Goal: Task Accomplishment & Management: Use online tool/utility

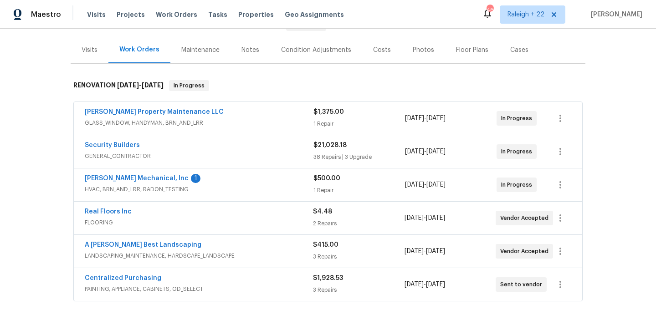
scroll to position [139, 0]
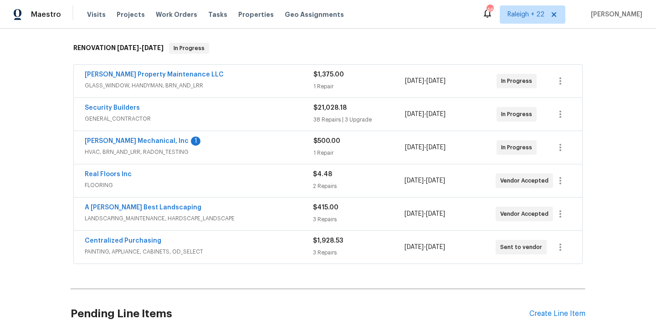
click at [178, 218] on span "LANDSCAPING_MAINTENANCE, HARDSCAPE_LANDSCAPE" at bounding box center [199, 218] width 228 height 9
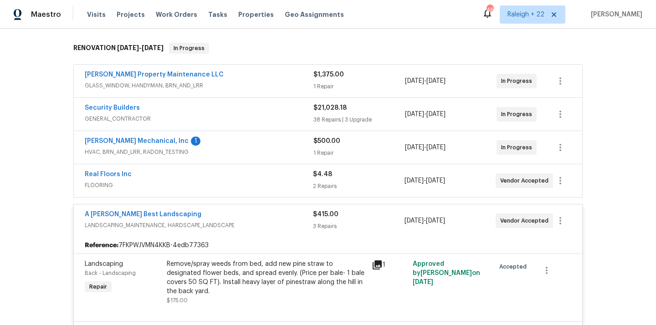
click at [162, 153] on span "HVAC, BRN_AND_LRR, RADON_TESTING" at bounding box center [199, 152] width 229 height 9
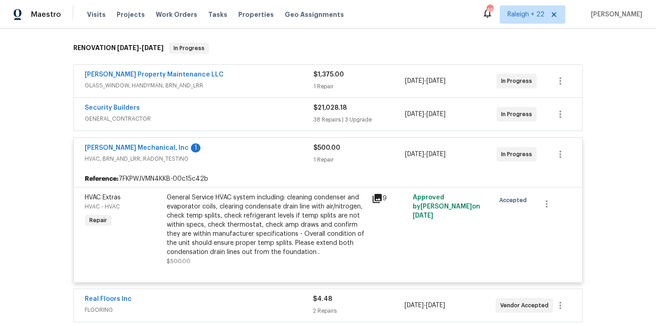
click at [168, 82] on span "GLASS_WINDOW, HANDYMAN, BRN_AND_LRR" at bounding box center [199, 85] width 229 height 9
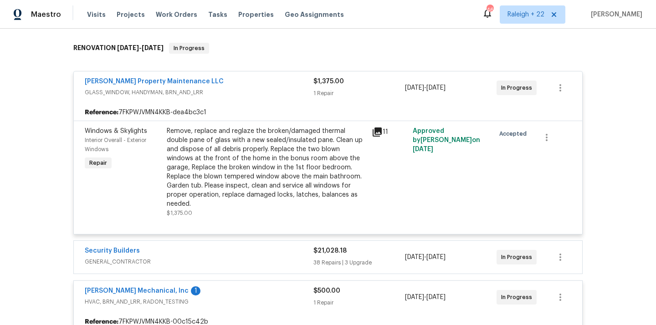
click at [107, 154] on div "Windows & Skylights Interior Overall - Exterior Windows Repair" at bounding box center [123, 172] width 82 height 97
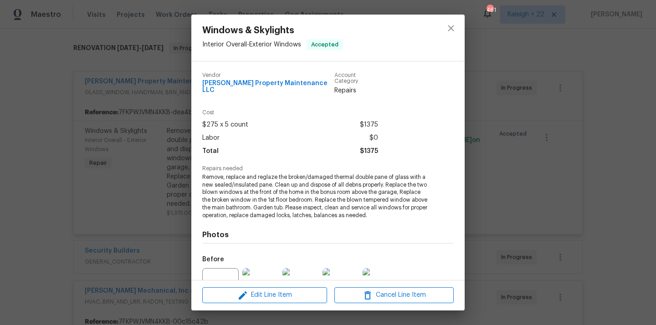
click at [134, 197] on div "Windows & Skylights Interior Overall - Exterior Windows Accepted Vendor [PERSON…" at bounding box center [328, 162] width 656 height 325
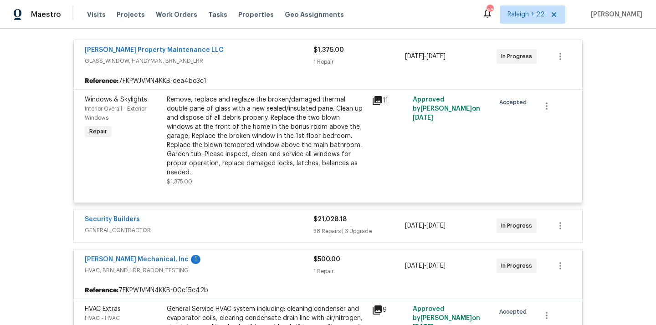
scroll to position [223, 0]
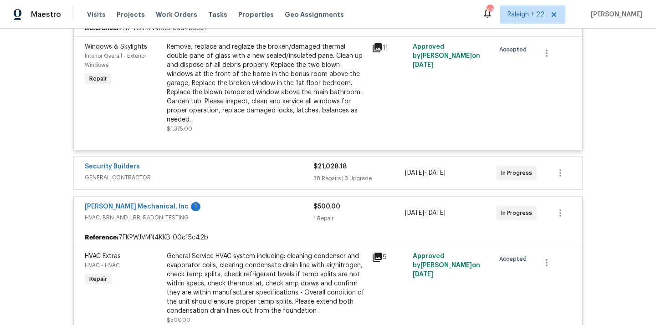
click at [132, 173] on span "GENERAL_CONTRACTOR" at bounding box center [199, 177] width 229 height 9
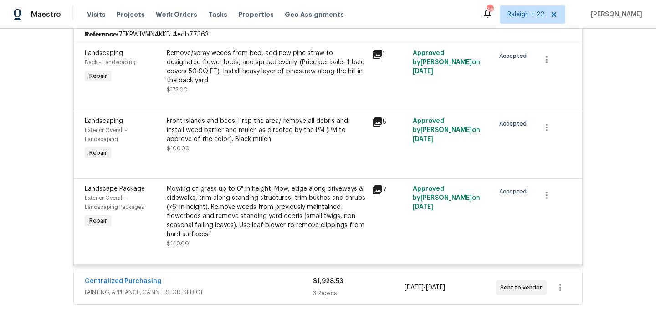
scroll to position [644, 0]
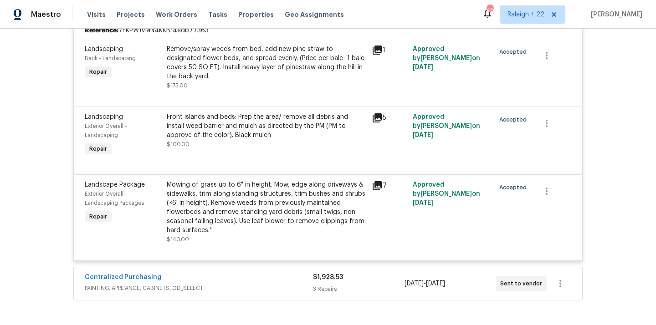
click at [131, 283] on span "PAINTING, APPLIANCE, CABINETS, OD_SELECT" at bounding box center [199, 287] width 228 height 9
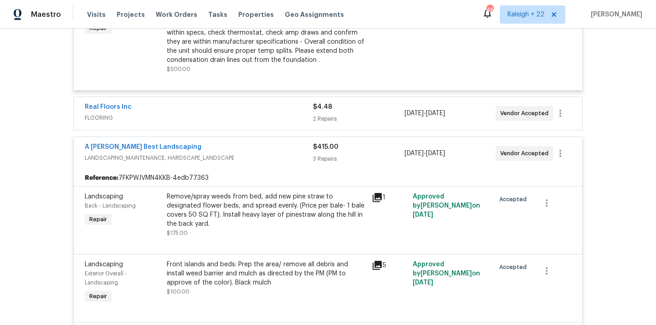
scroll to position [3720, 0]
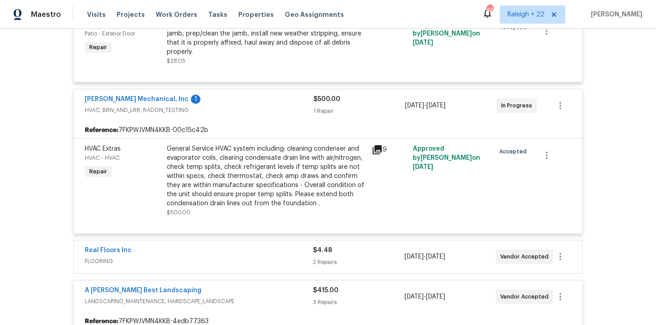
click at [103, 257] on span "FLOORING" at bounding box center [199, 261] width 228 height 9
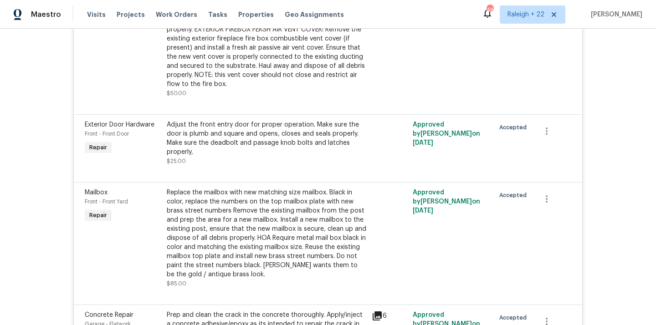
scroll to position [1114, 0]
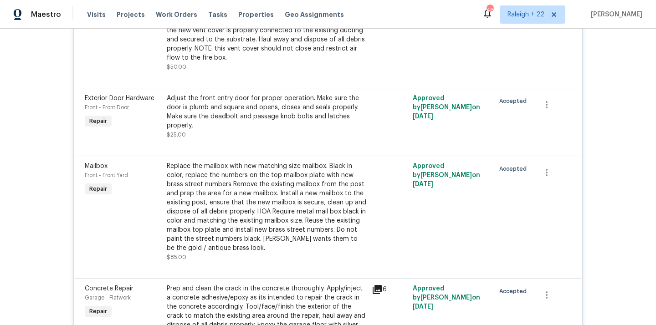
click at [309, 204] on div "Replace the mailbox with new matching size mailbox. Black in color, replace the…" at bounding box center [266, 207] width 199 height 91
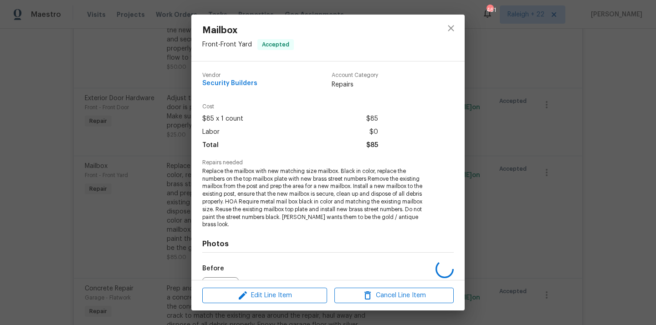
scroll to position [94, 0]
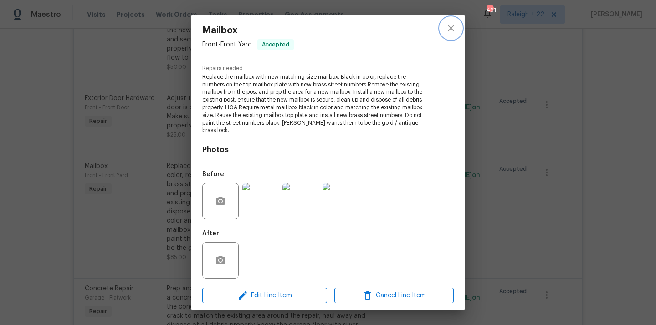
click at [457, 35] on button "close" at bounding box center [451, 28] width 22 height 22
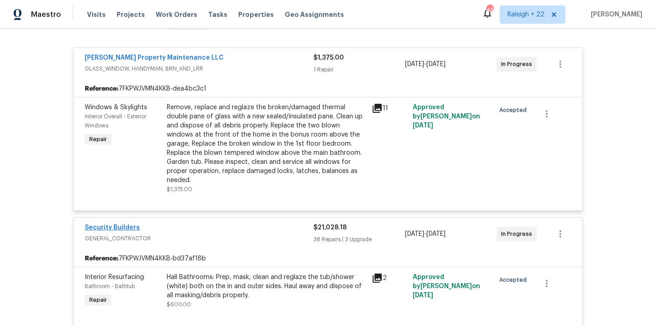
scroll to position [199, 0]
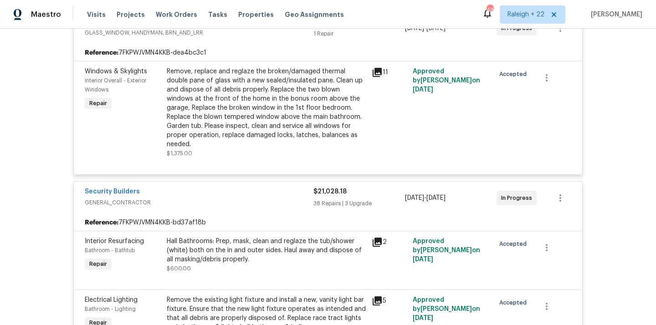
click at [100, 187] on span "Security Builders" at bounding box center [112, 191] width 55 height 9
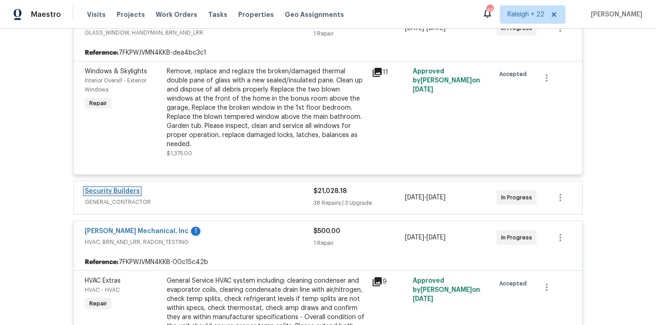
click at [104, 188] on link "Security Builders" at bounding box center [112, 191] width 55 height 6
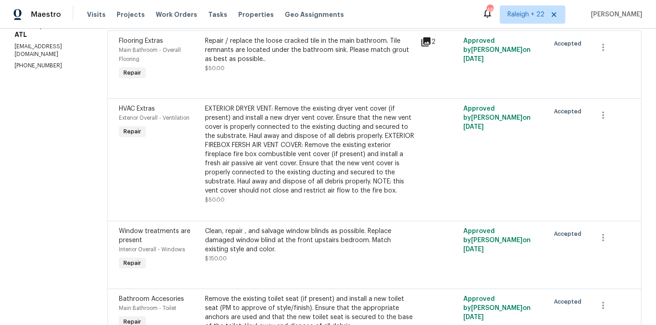
scroll to position [2, 0]
